Goal: Use online tool/utility: Utilize a website feature to perform a specific function

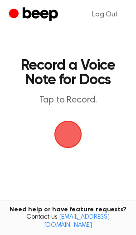
click at [79, 129] on span "button" at bounding box center [67, 133] width 25 height 25
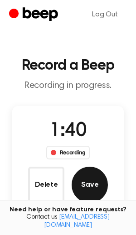
click at [92, 200] on button "Save" at bounding box center [90, 184] width 36 height 36
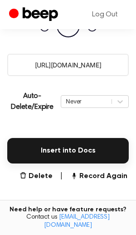
scroll to position [157, 0]
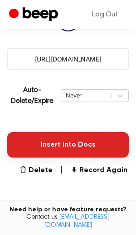
click at [70, 142] on button "Insert into Docs" at bounding box center [68, 144] width 122 height 25
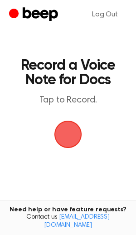
click at [74, 134] on span "button" at bounding box center [68, 133] width 37 height 37
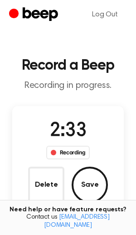
click at [114, 185] on div "2:33 Recording Delete Save" at bounding box center [68, 160] width 112 height 86
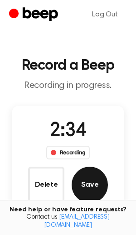
click at [98, 185] on button "Save" at bounding box center [90, 184] width 36 height 36
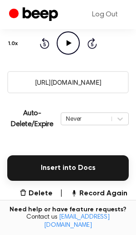
scroll to position [162, 0]
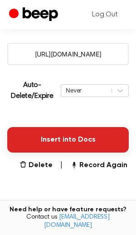
click at [77, 145] on button "Insert into Docs" at bounding box center [68, 139] width 122 height 25
